Goal: Use online tool/utility

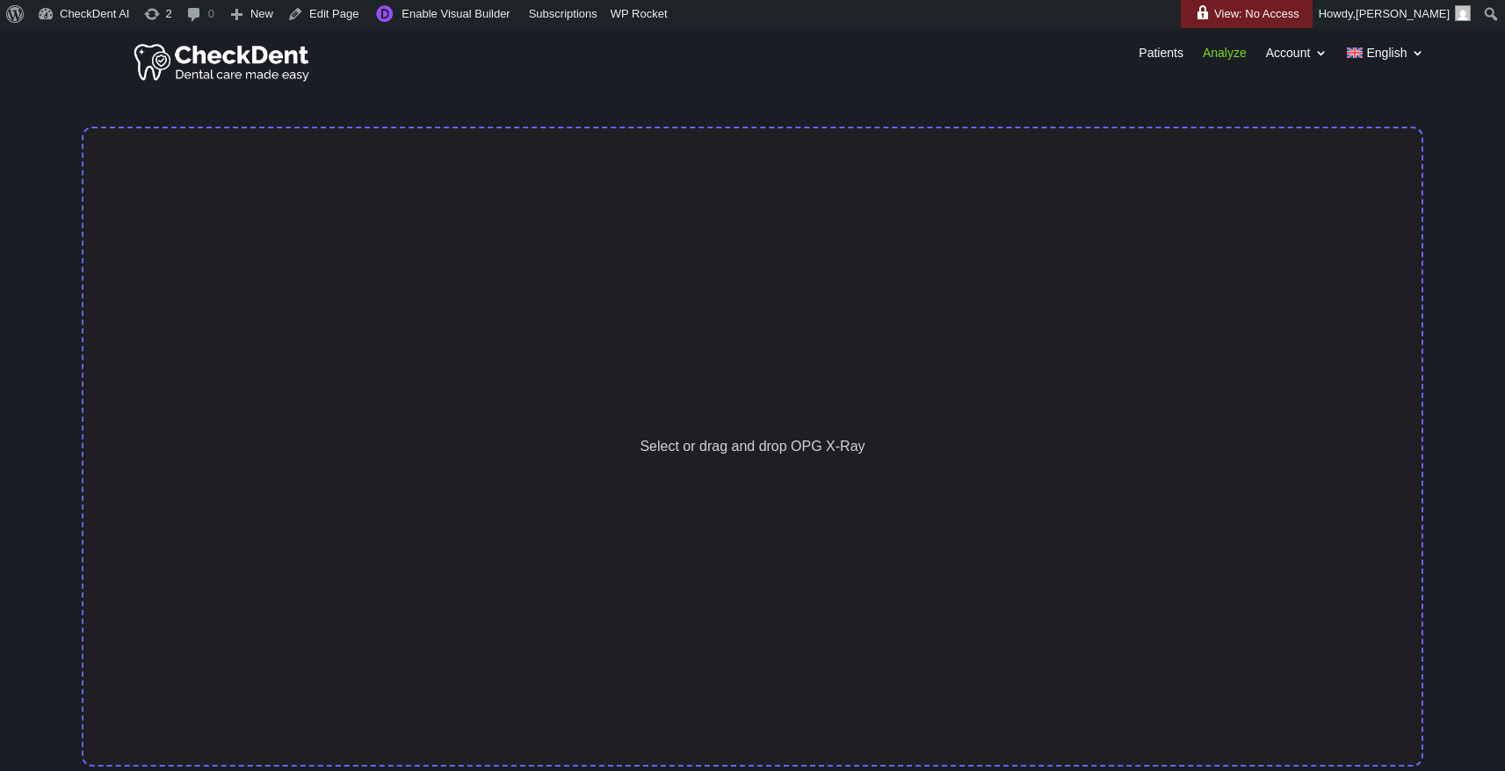
click at [729, 400] on div "Select or drag and drop OPG X-Ray" at bounding box center [753, 447] width 1342 height 640
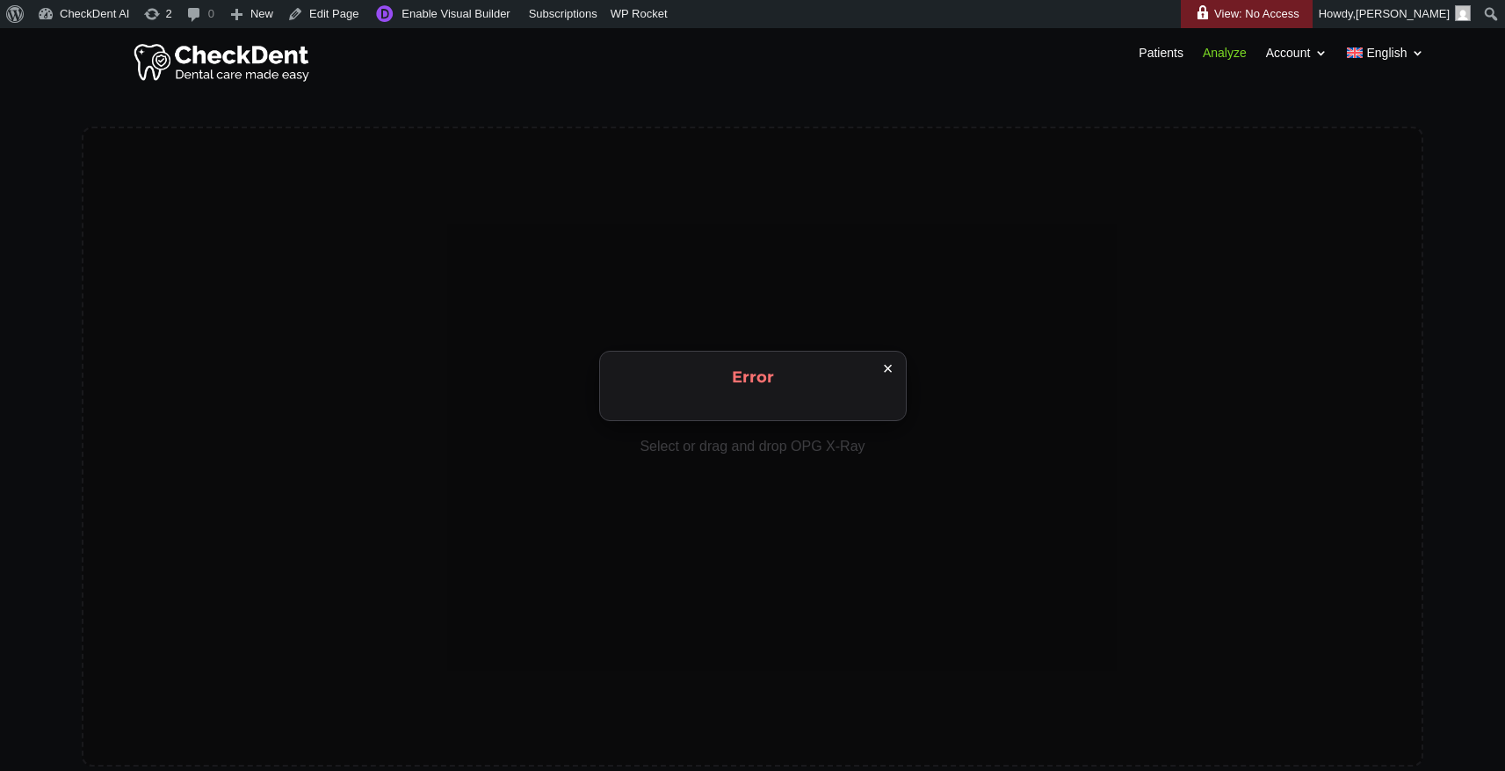
click at [885, 368] on span "×" at bounding box center [888, 368] width 11 height 16
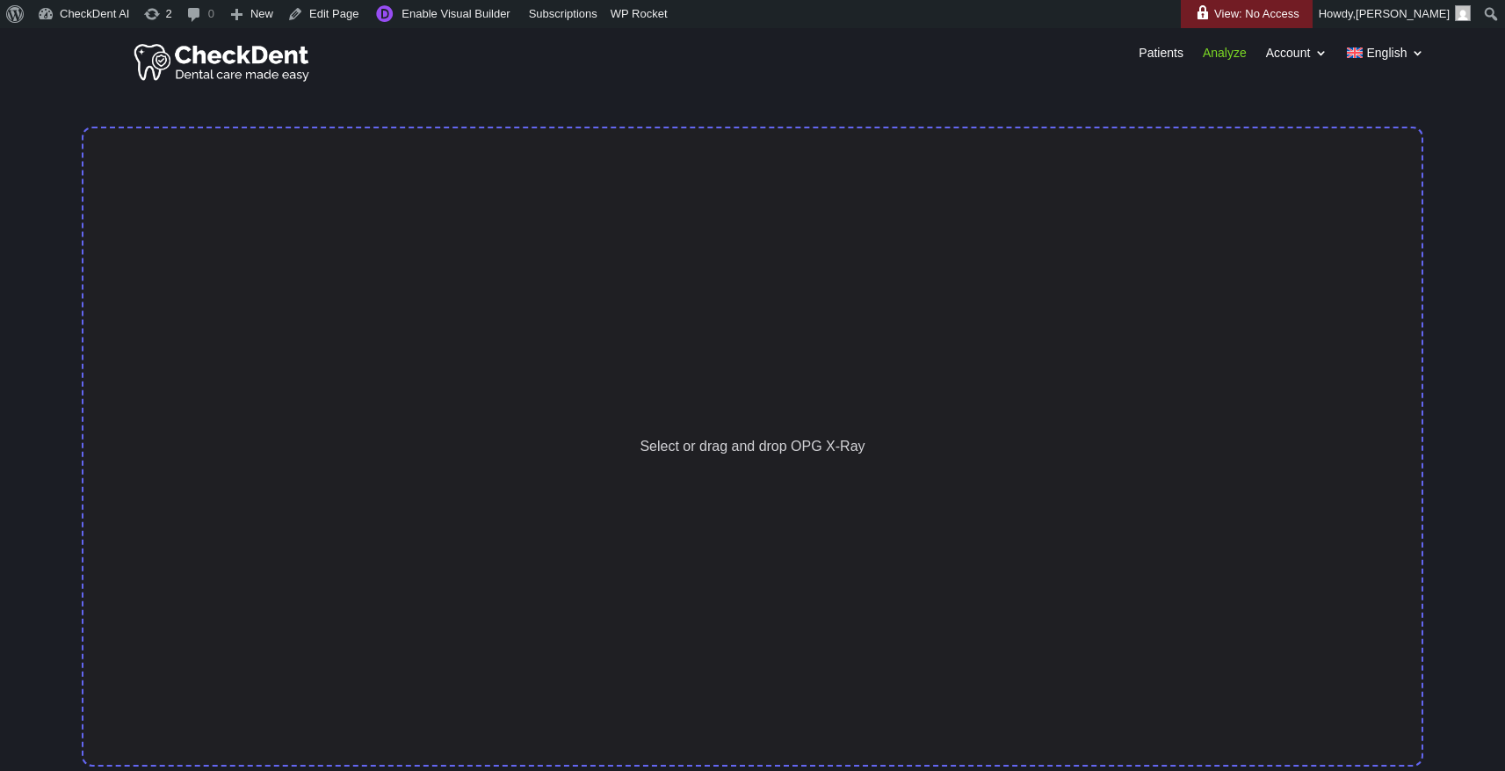
click at [686, 358] on div "Select or drag and drop OPG X-Ray" at bounding box center [753, 447] width 1342 height 640
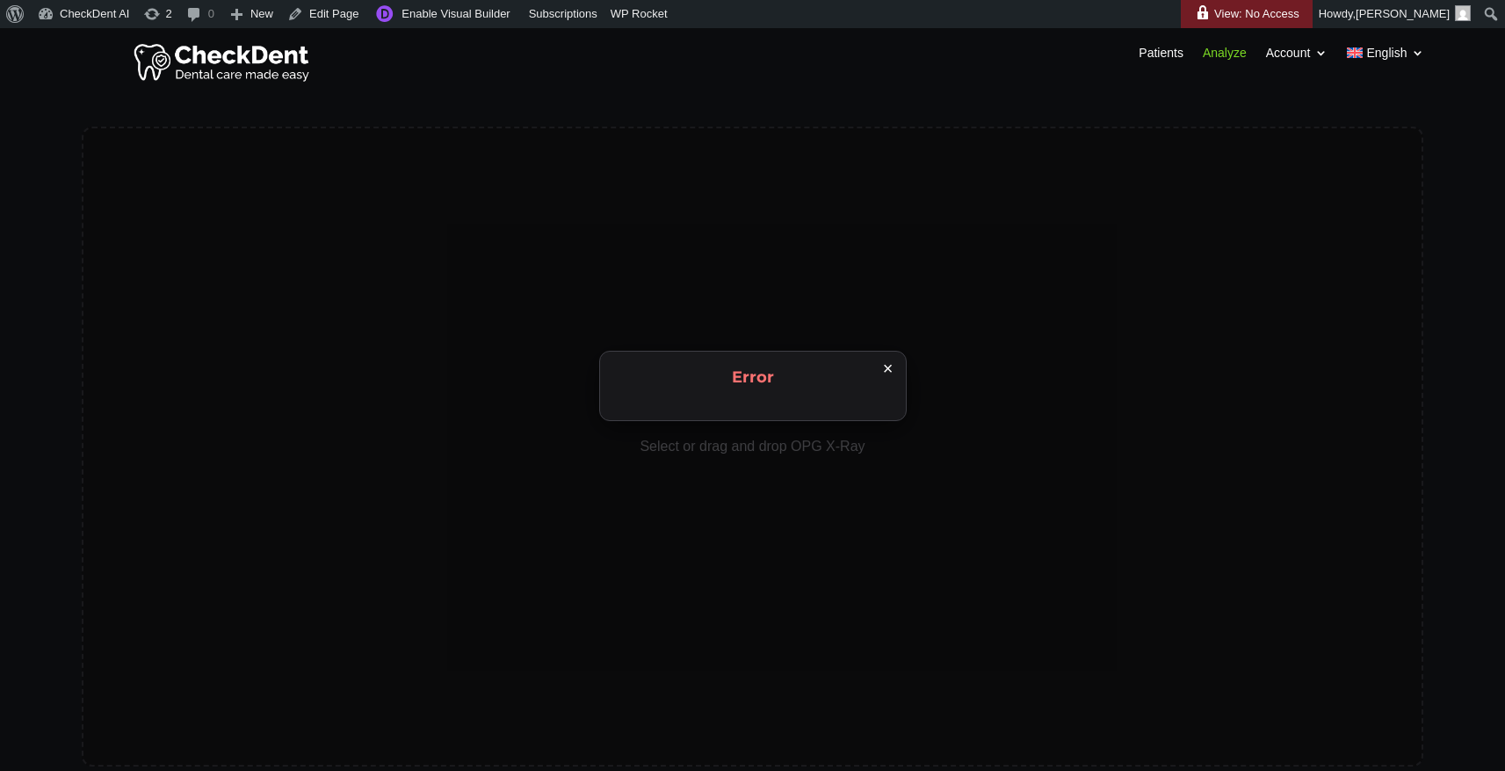
click at [892, 371] on span "×" at bounding box center [888, 368] width 11 height 16
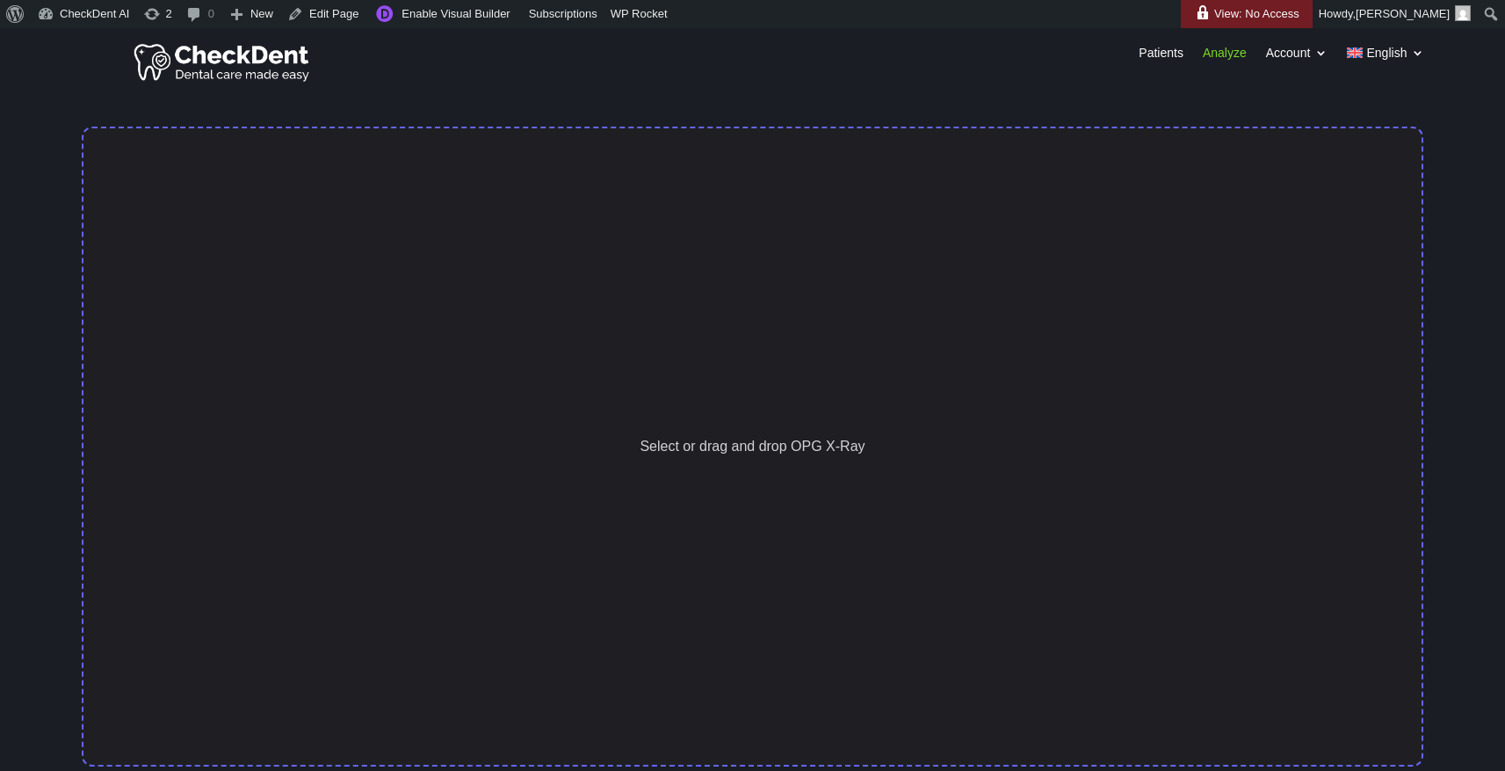
click at [959, 412] on div "Select or drag and drop OPG X-Ray" at bounding box center [753, 447] width 1342 height 640
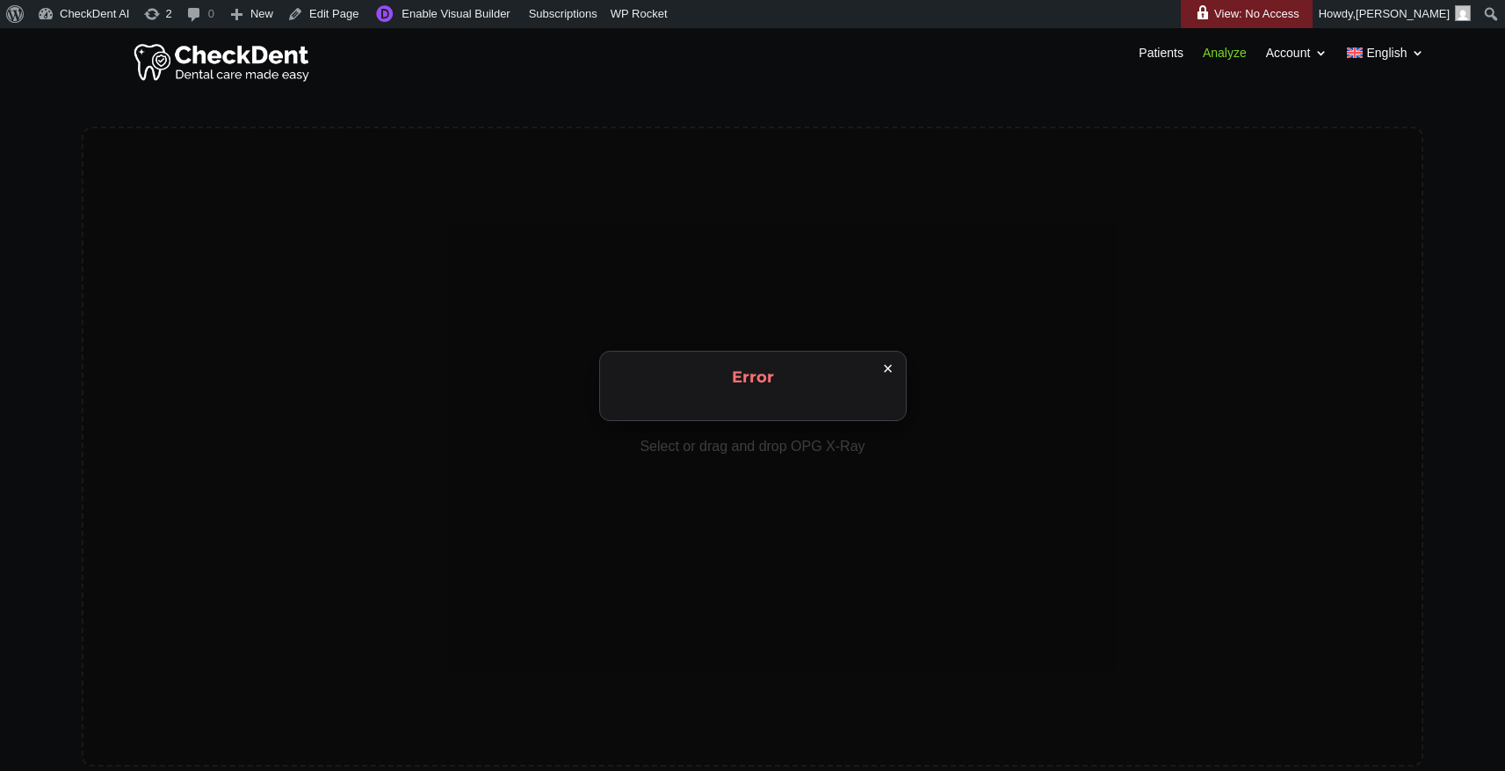
click at [839, 447] on div "× Error" at bounding box center [752, 385] width 1505 height 771
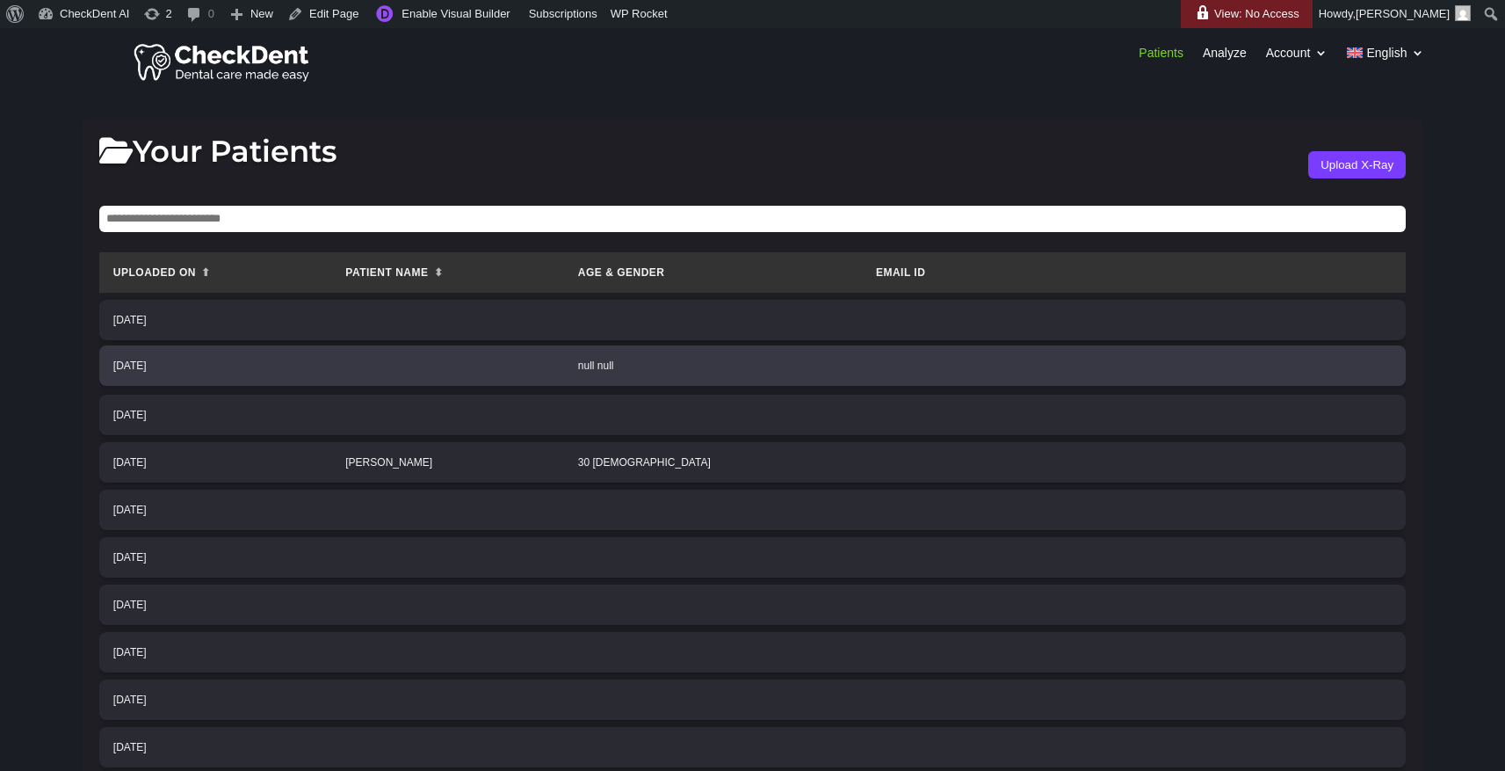
click at [558, 382] on td at bounding box center [447, 365] width 233 height 40
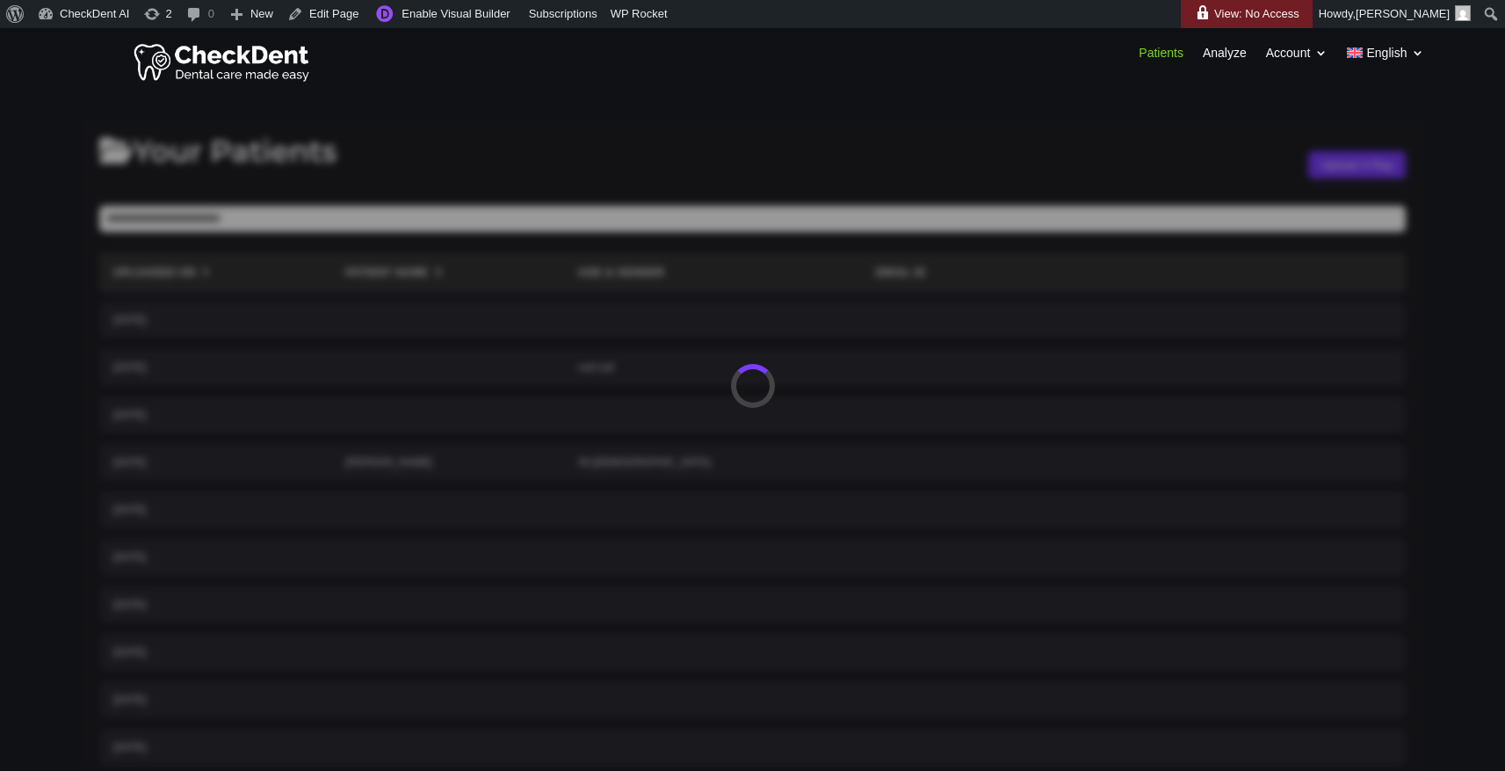
scroll to position [28, 0]
click at [640, 296] on div at bounding box center [752, 385] width 1505 height 771
